Goal: Information Seeking & Learning: Learn about a topic

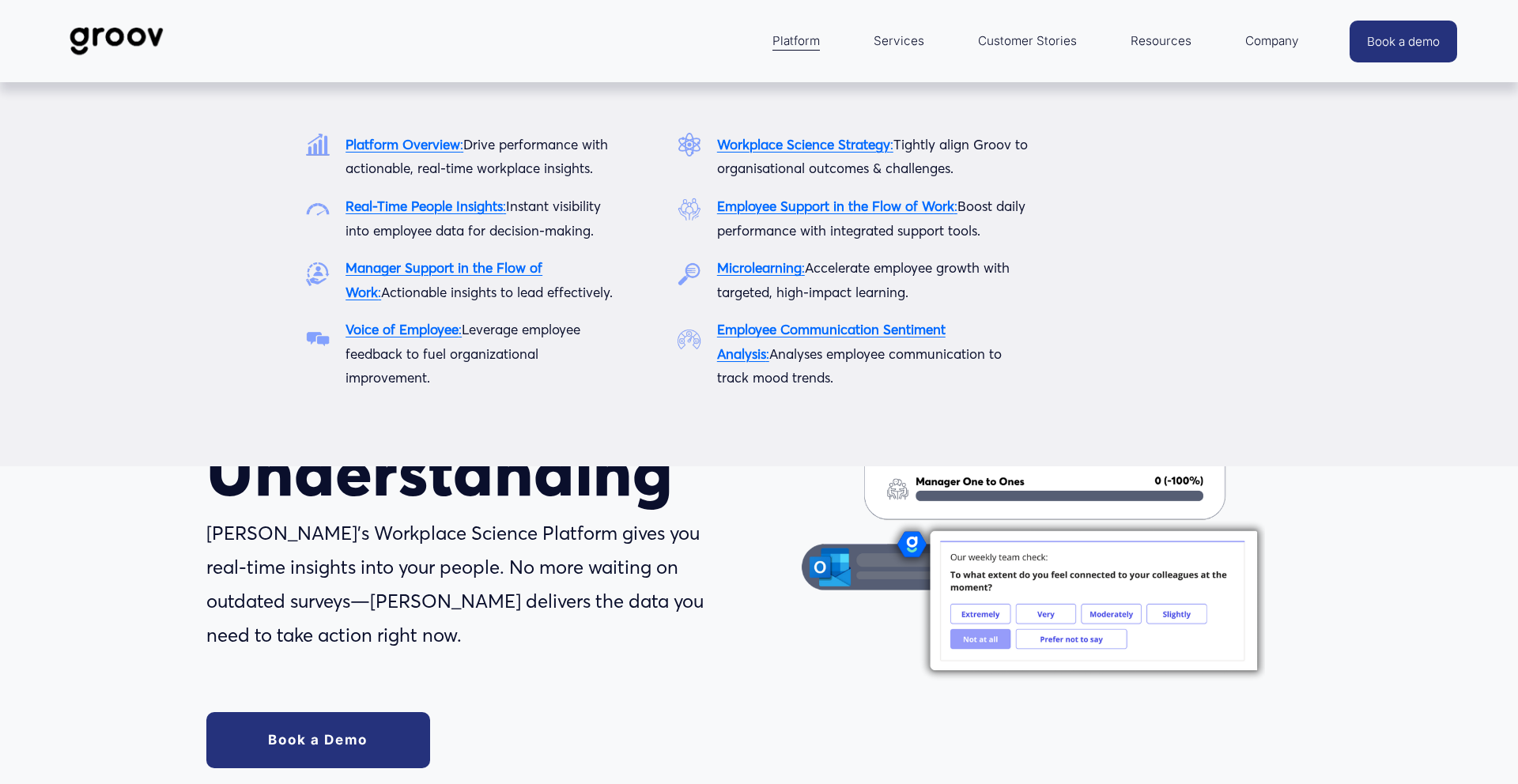
click at [386, 210] on strong "Real-Time People Insights" at bounding box center [424, 206] width 158 height 17
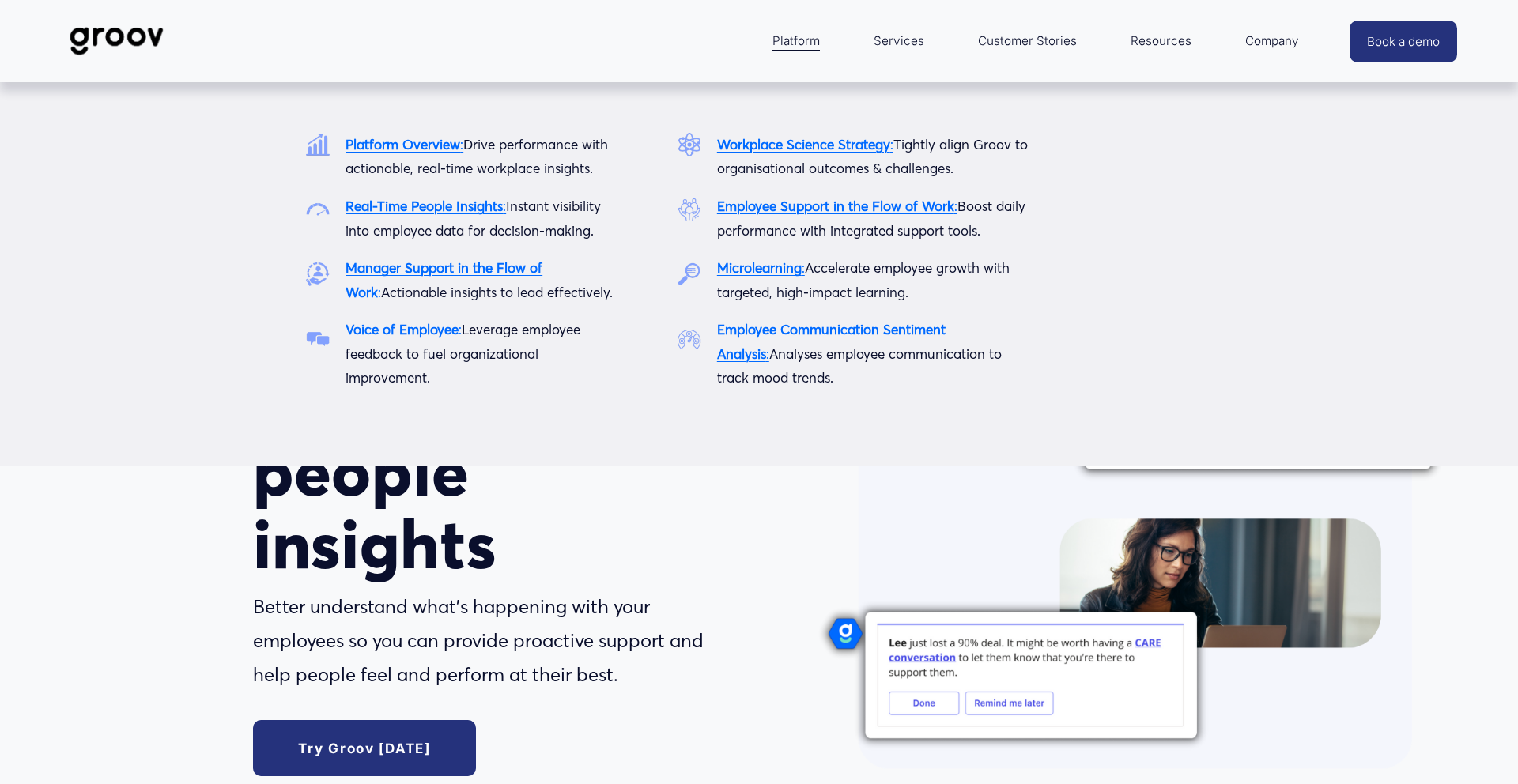
click at [801, 43] on span "Platform" at bounding box center [796, 41] width 47 height 22
click at [398, 333] on strong "Voice of Employee" at bounding box center [402, 329] width 113 height 17
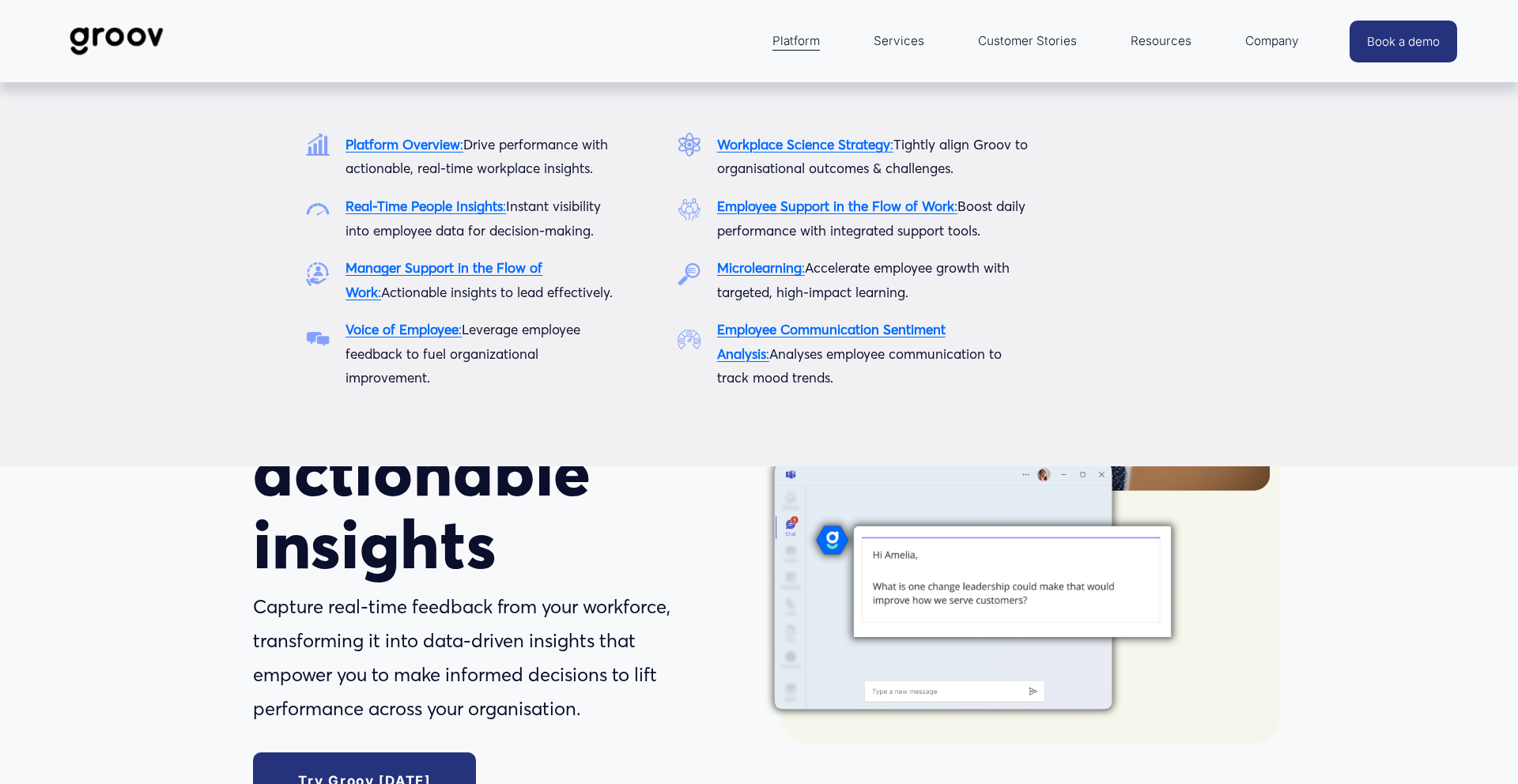
click at [797, 40] on span "Platform" at bounding box center [796, 41] width 47 height 22
click at [779, 147] on strong "Workplace Science Strategy" at bounding box center [803, 144] width 173 height 17
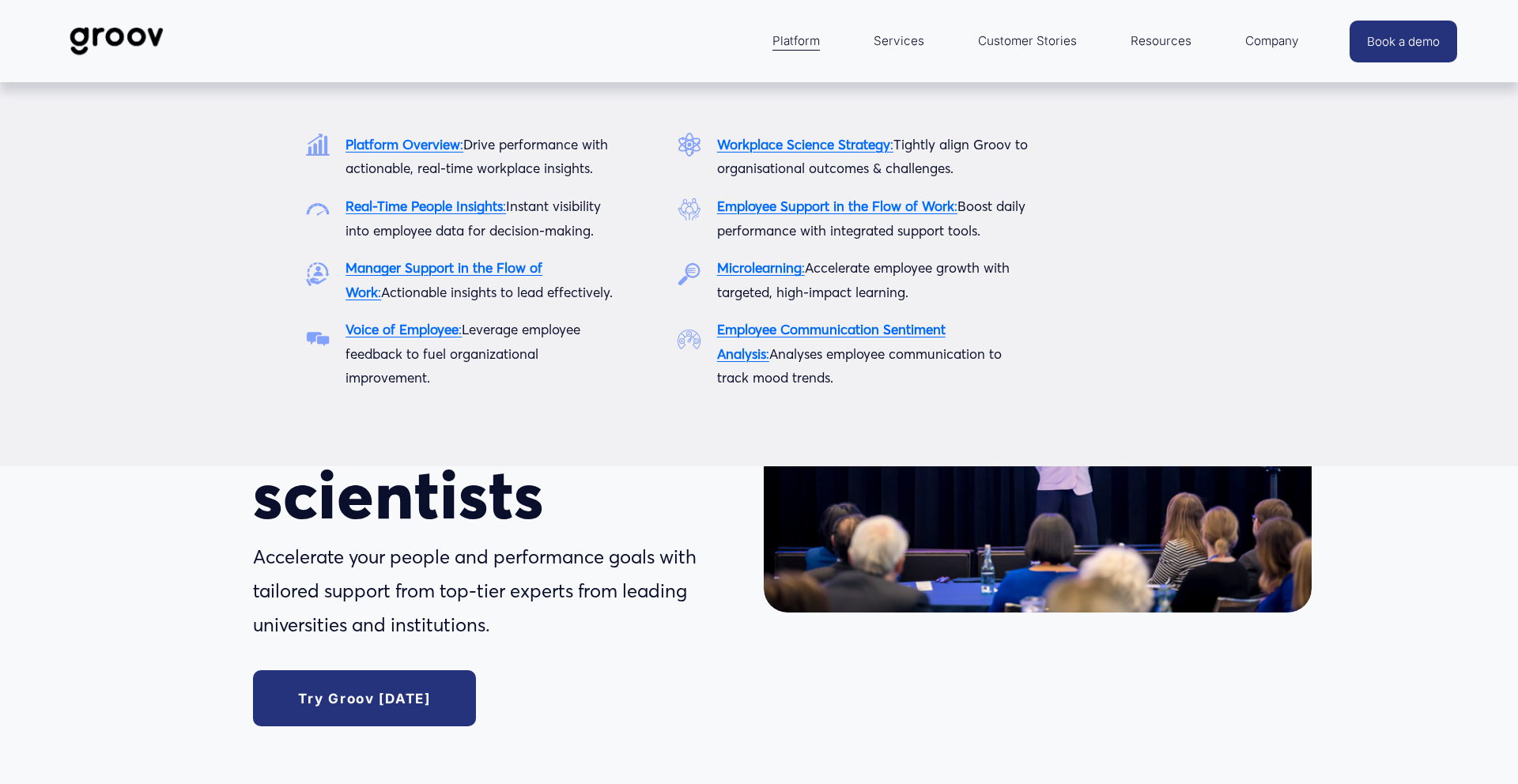
click at [805, 203] on strong "Employee Support in the Flow of Work" at bounding box center [836, 206] width 237 height 17
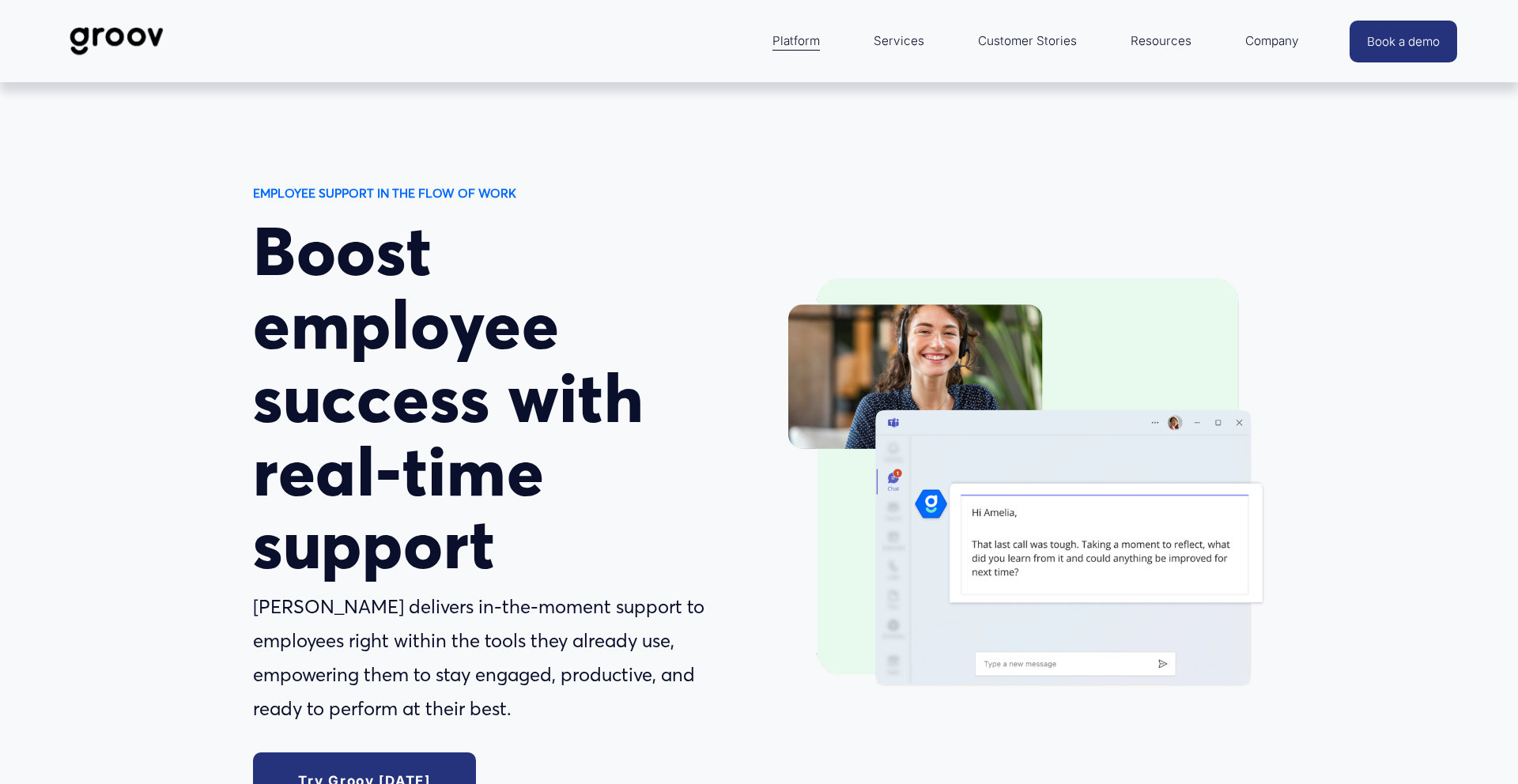
click at [801, 46] on span "Platform" at bounding box center [796, 41] width 47 height 22
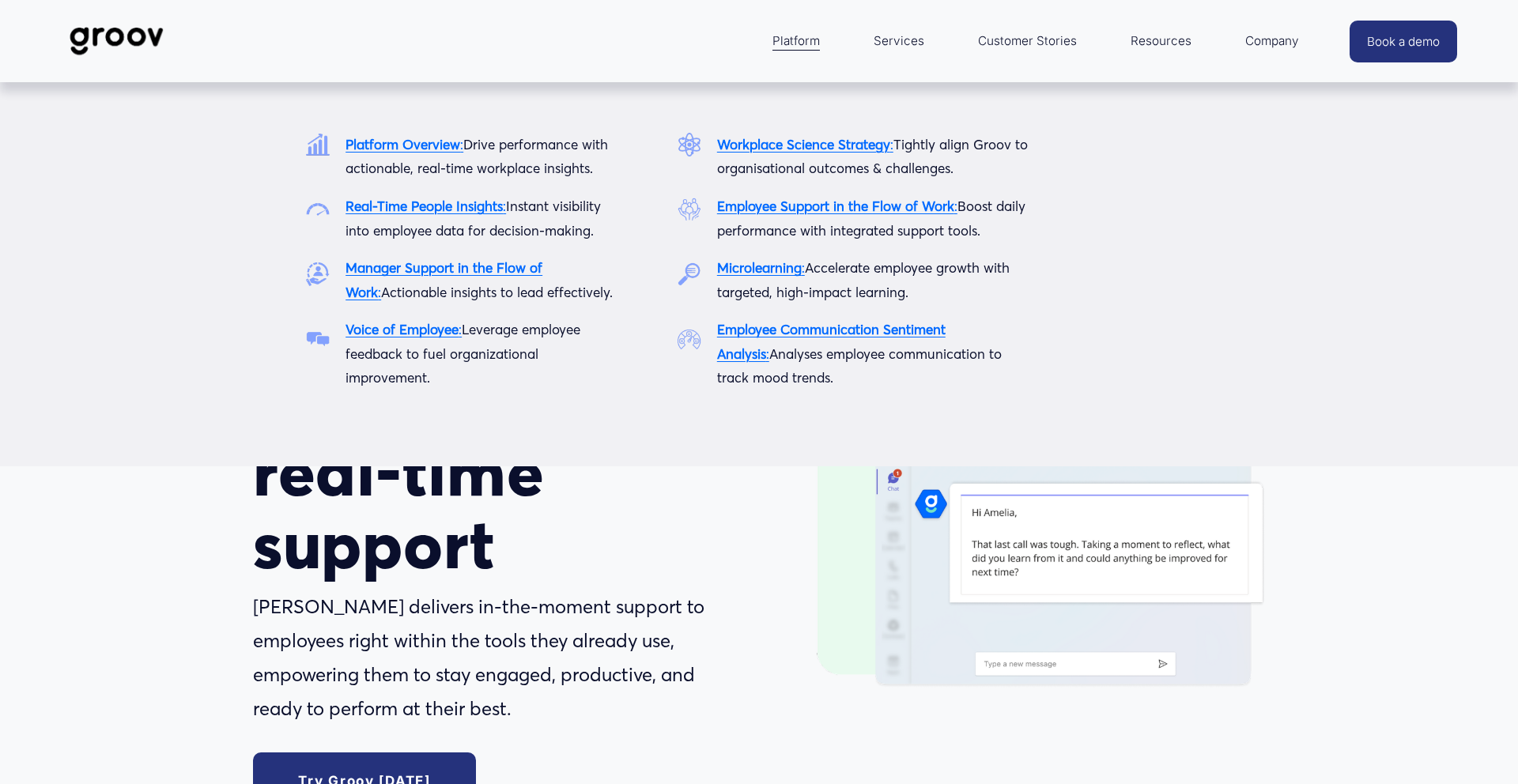
click at [757, 265] on strong "Microlearning" at bounding box center [759, 268] width 85 height 17
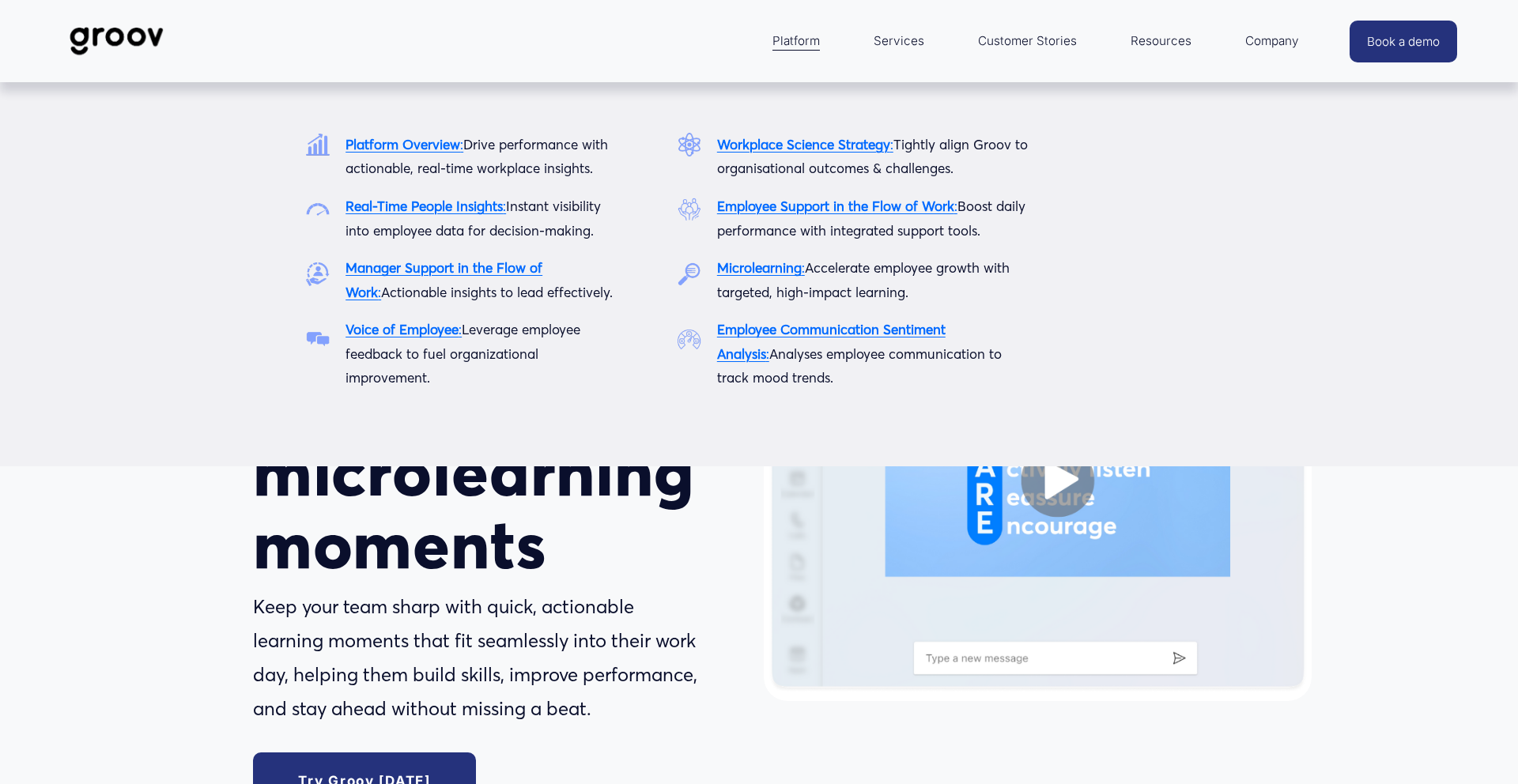
click at [794, 43] on span "Platform" at bounding box center [796, 41] width 47 height 22
click at [812, 321] on p "Employee Communication Sentiment Analysis : Analyses employee communication to …" at bounding box center [875, 354] width 316 height 73
click at [812, 331] on strong "Employee Communication Sentiment Analysis" at bounding box center [832, 341] width 229 height 41
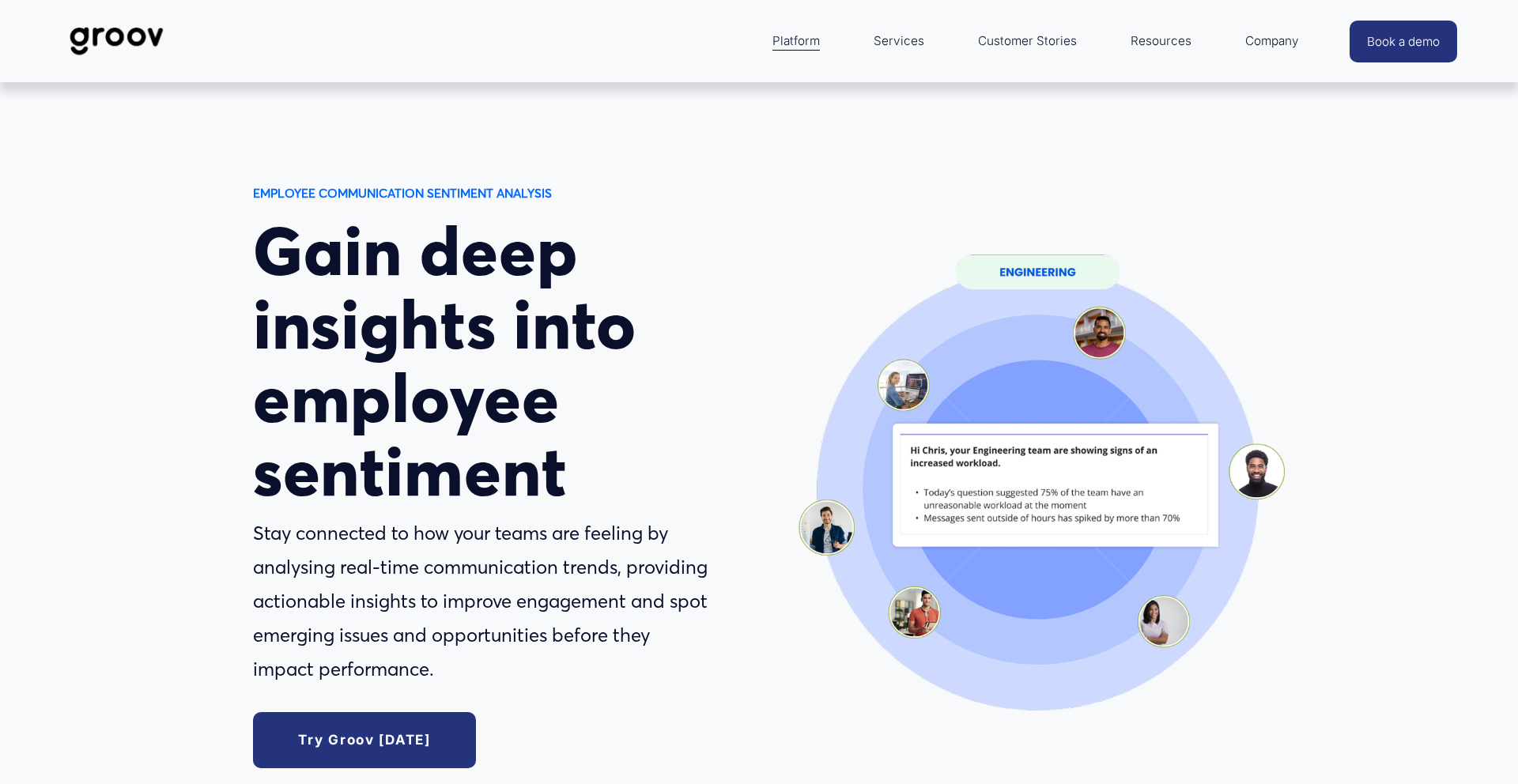
click at [909, 36] on link "Services" at bounding box center [899, 41] width 66 height 38
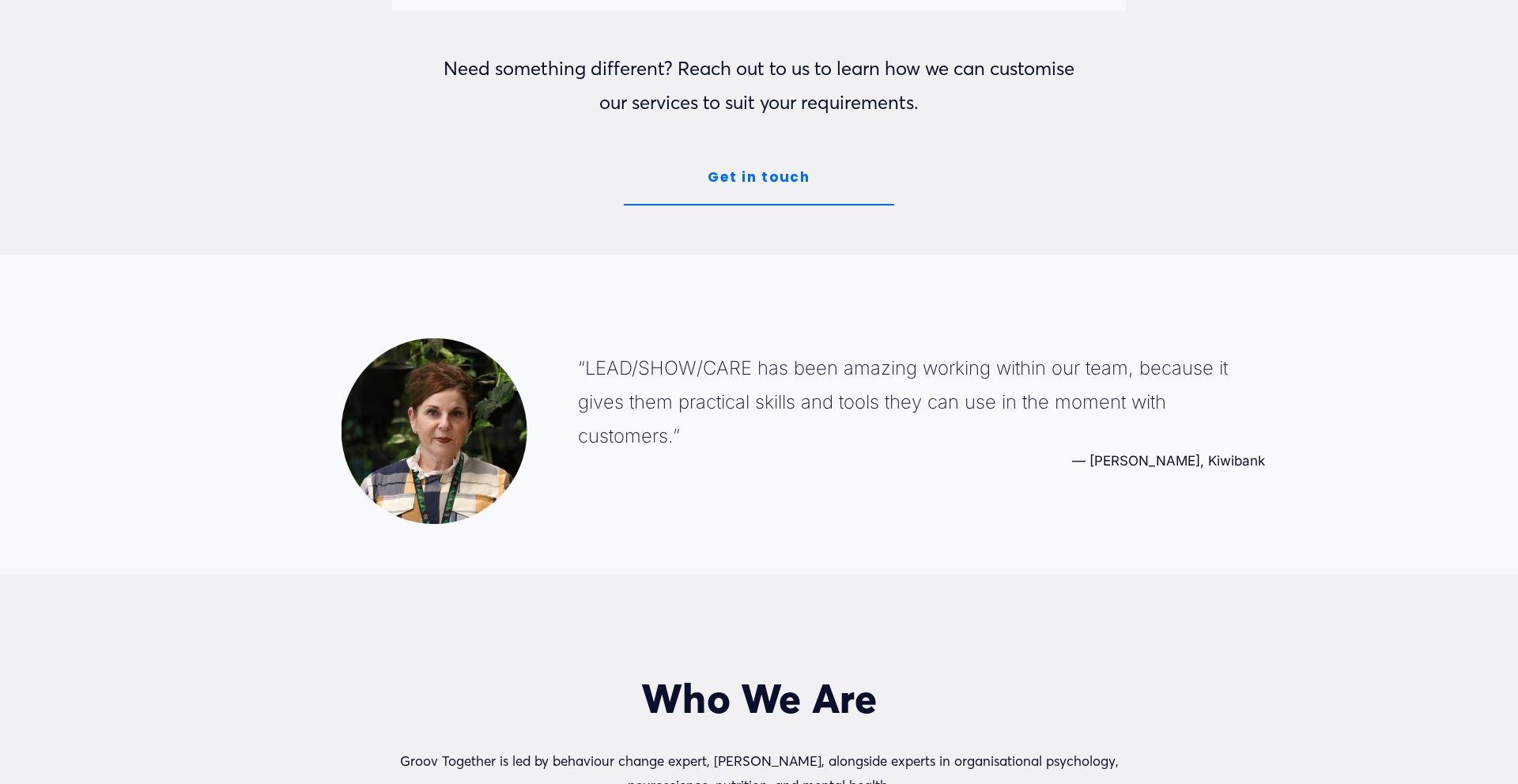
scroll to position [2197, 0]
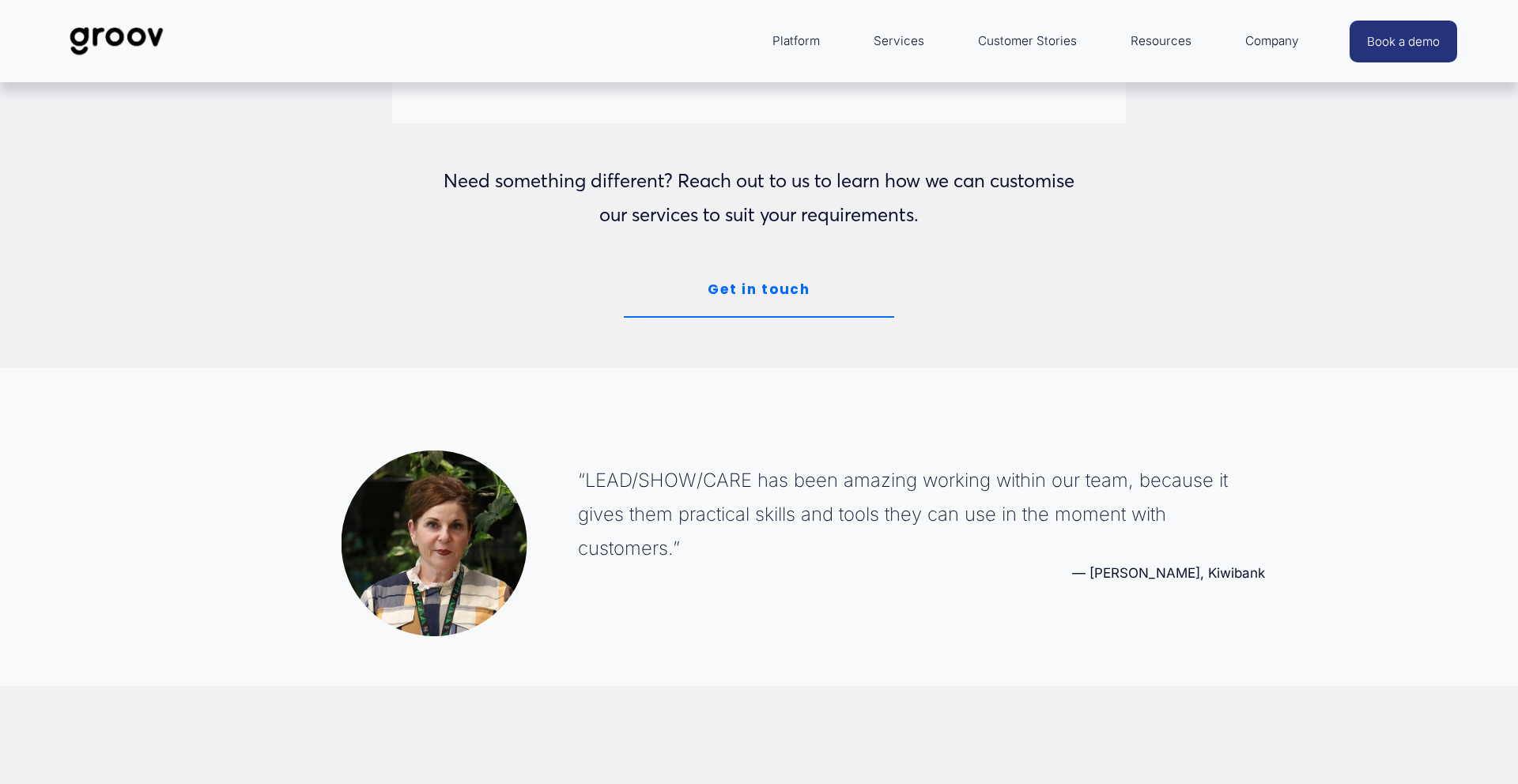
click at [779, 282] on link "Get in touch" at bounding box center [759, 290] width 269 height 56
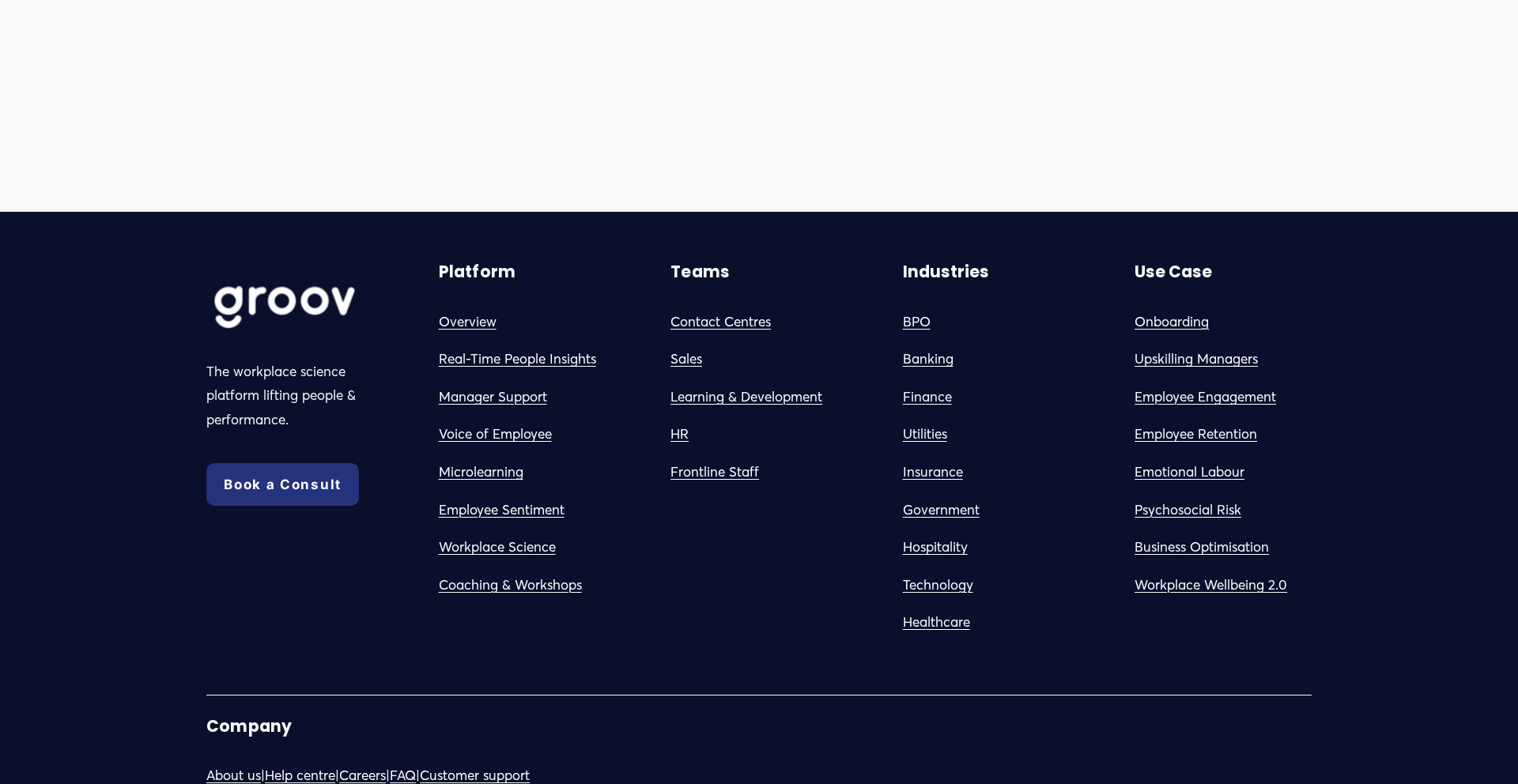
scroll to position [9545, 0]
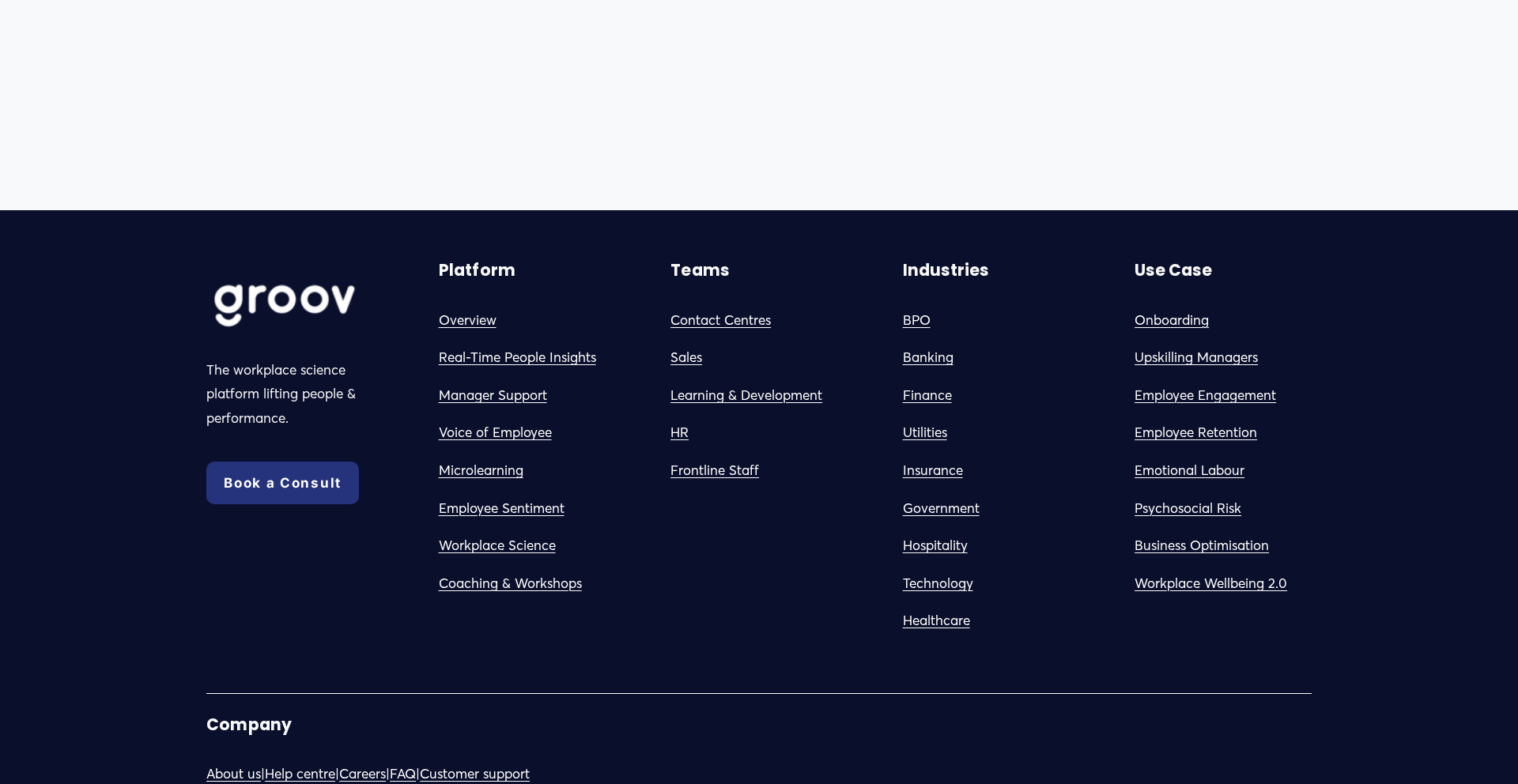
click at [930, 432] on link "Utilities" at bounding box center [924, 433] width 44 height 25
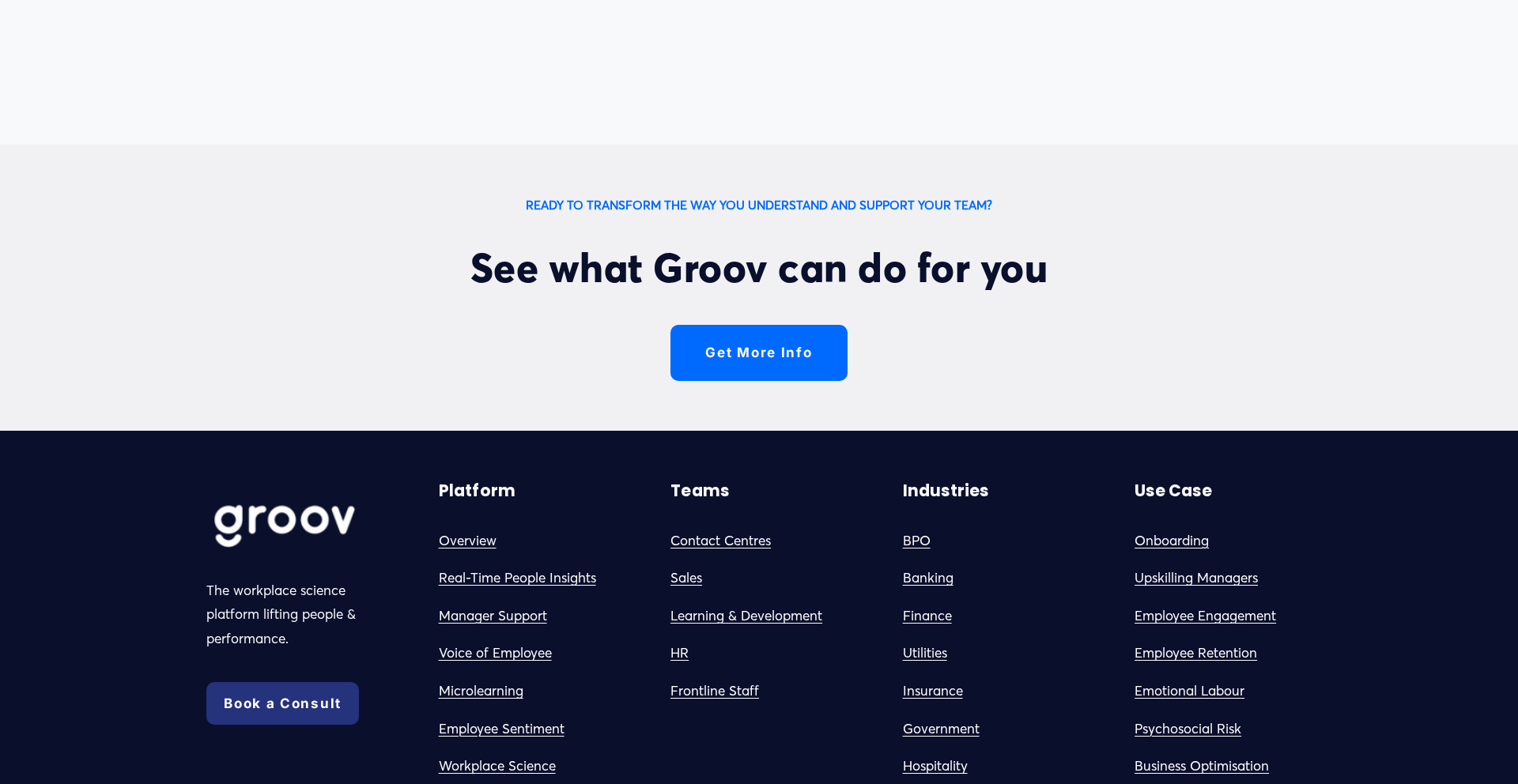
scroll to position [4308, 0]
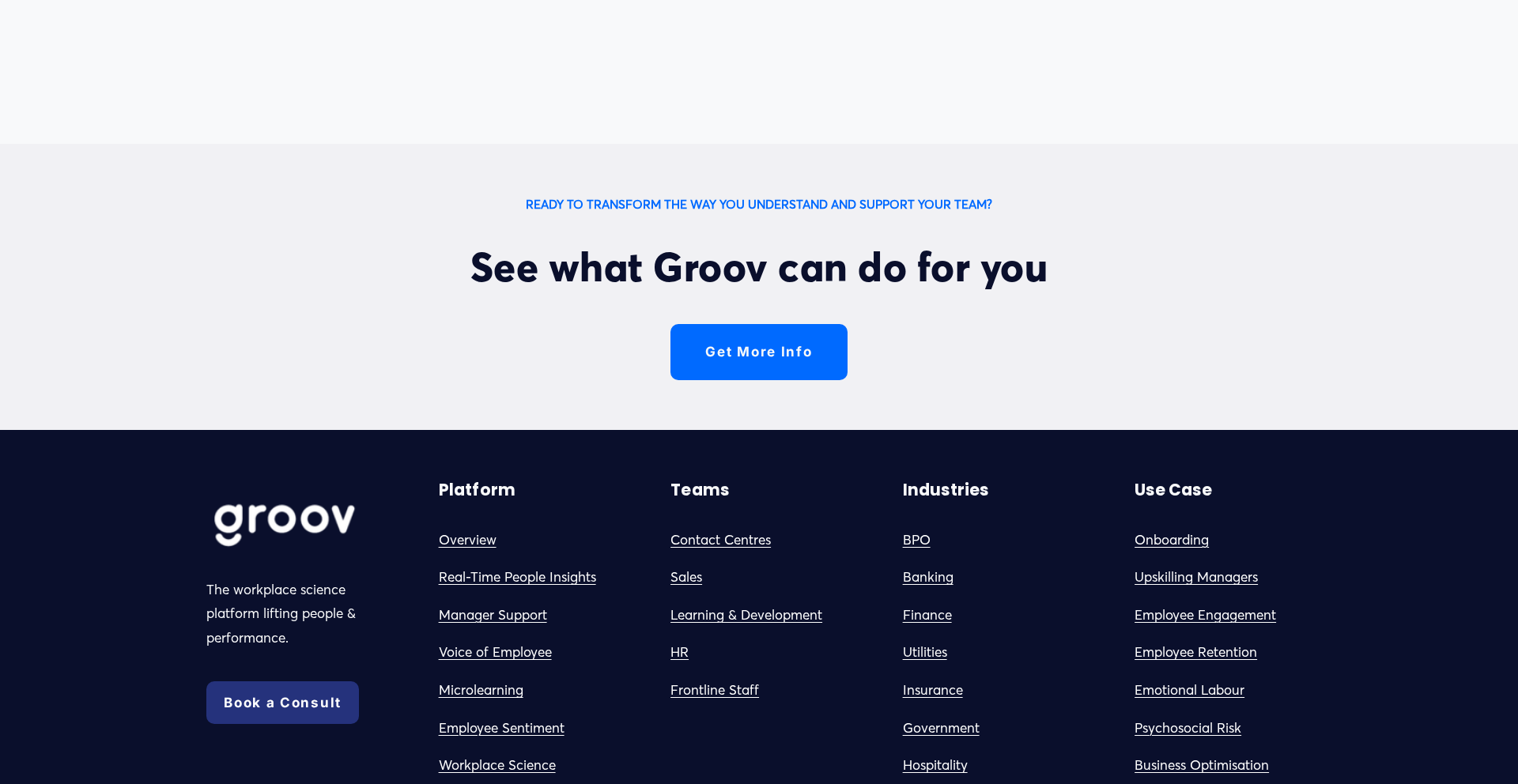
click at [703, 345] on link "Get More Info" at bounding box center [759, 352] width 177 height 56
